Goal: Information Seeking & Learning: Learn about a topic

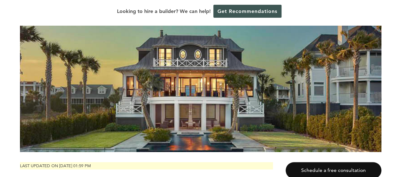
scroll to position [72, 0]
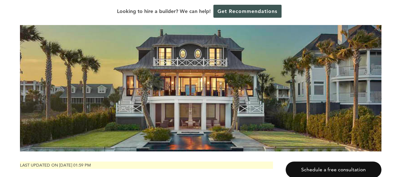
click at [302, 93] on img at bounding box center [200, 88] width 361 height 126
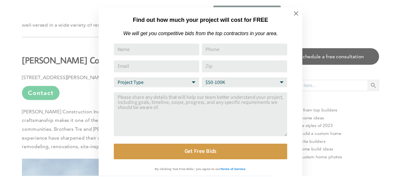
scroll to position [6, 0]
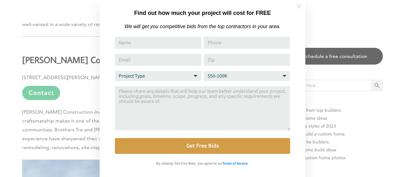
click at [300, 9] on icon at bounding box center [299, 6] width 7 height 7
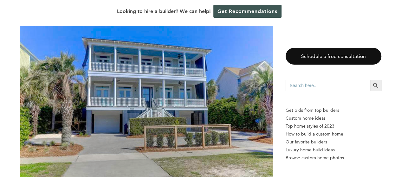
scroll to position [825, 0]
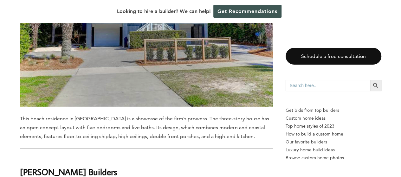
scroll to position [914, 0]
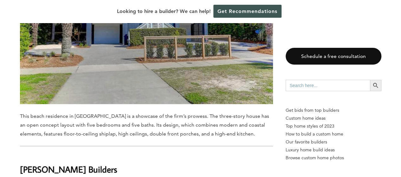
click at [268, 155] on h2 "[PERSON_NAME] Builders" at bounding box center [146, 165] width 253 height 22
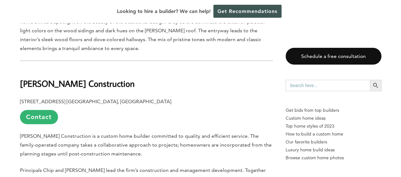
scroll to position [1431, 0]
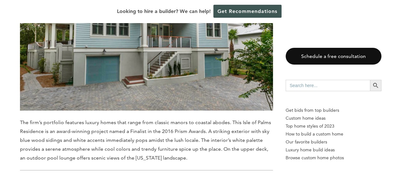
scroll to position [2551, 0]
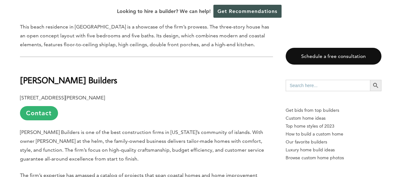
scroll to position [1007, 0]
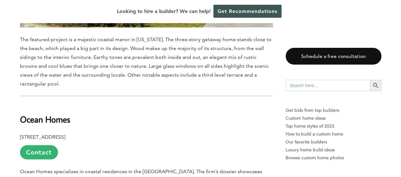
click at [175, 113] on h2 "Ocean Homes" at bounding box center [146, 115] width 253 height 22
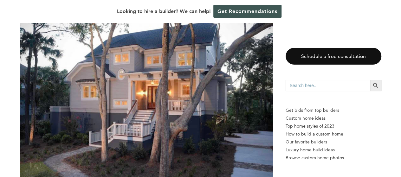
click at [190, 169] on img at bounding box center [146, 92] width 253 height 223
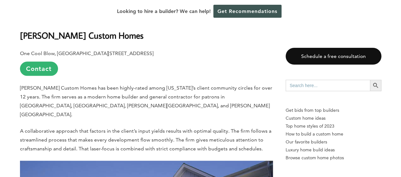
scroll to position [1858, 0]
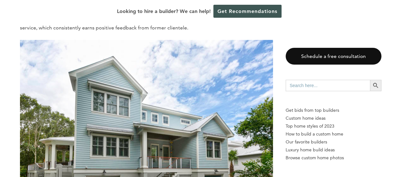
click at [240, 155] on img at bounding box center [146, 135] width 253 height 191
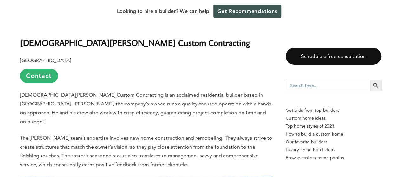
scroll to position [2292, 0]
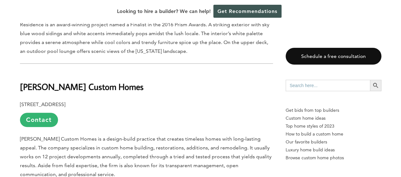
scroll to position [2659, 0]
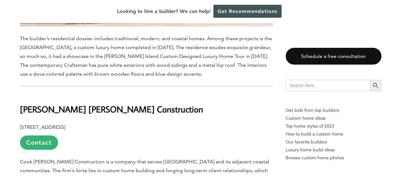
click at [265, 127] on p "[STREET_ADDRESS] Contact" at bounding box center [146, 136] width 253 height 27
click at [254, 157] on p "Cook [PERSON_NAME] Construction is a company that serves [GEOGRAPHIC_DATA] and …" at bounding box center [146, 170] width 253 height 27
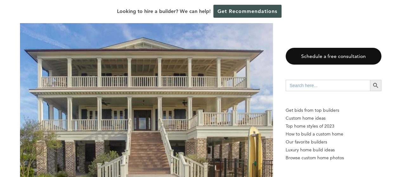
scroll to position [3288, 0]
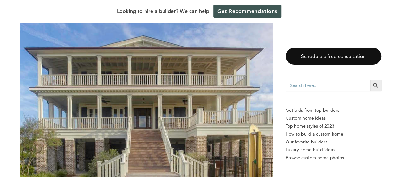
click at [260, 148] on img at bounding box center [146, 106] width 253 height 253
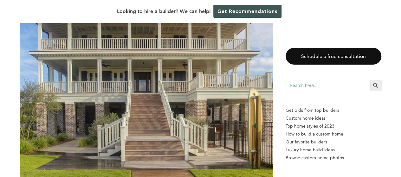
scroll to position [3325, 0]
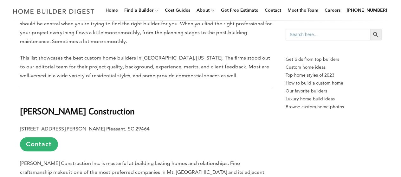
scroll to position [0, 0]
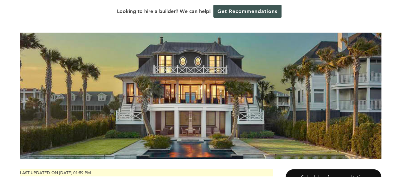
scroll to position [66, 0]
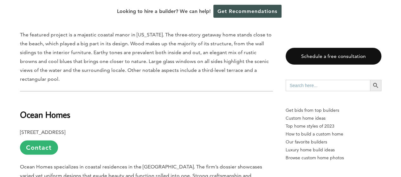
click at [218, 135] on p "[STREET_ADDRESS] Contact" at bounding box center [146, 141] width 253 height 27
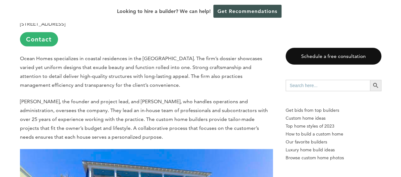
scroll to position [701, 0]
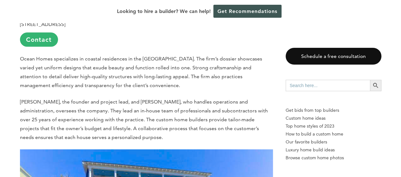
click at [270, 124] on p "[PERSON_NAME], the founder and project lead, and [PERSON_NAME], who handles ope…" at bounding box center [146, 120] width 253 height 44
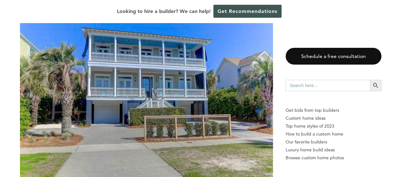
click at [253, 148] on img at bounding box center [146, 100] width 253 height 168
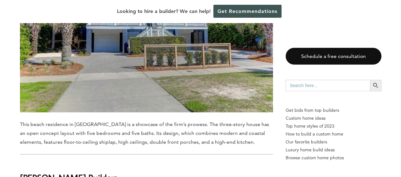
click at [257, 135] on span "This beach residence in [GEOGRAPHIC_DATA] is a showcase of the firm’s prowess. …" at bounding box center [144, 133] width 249 height 24
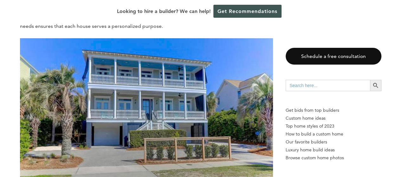
scroll to position [807, 0]
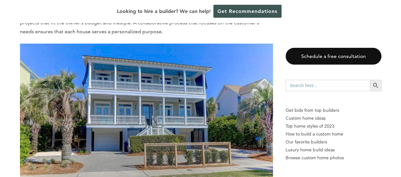
click at [226, 151] on img at bounding box center [146, 128] width 253 height 168
click at [201, 121] on img at bounding box center [146, 128] width 253 height 168
click at [194, 115] on img at bounding box center [146, 128] width 253 height 168
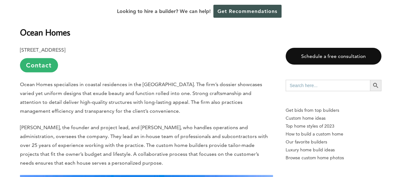
scroll to position [647, 0]
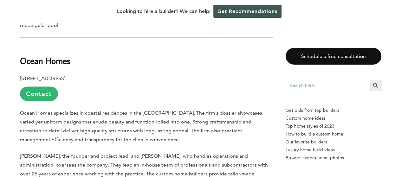
click at [215, 134] on p "Ocean Homes specializes in coastal residences in the [GEOGRAPHIC_DATA]. The fir…" at bounding box center [146, 126] width 253 height 35
click at [47, 95] on link "Contact" at bounding box center [39, 94] width 38 height 14
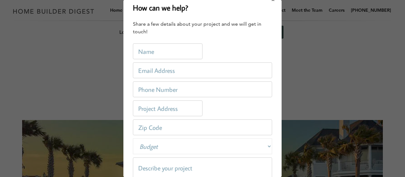
scroll to position [0, 0]
